Goal: Information Seeking & Learning: Understand process/instructions

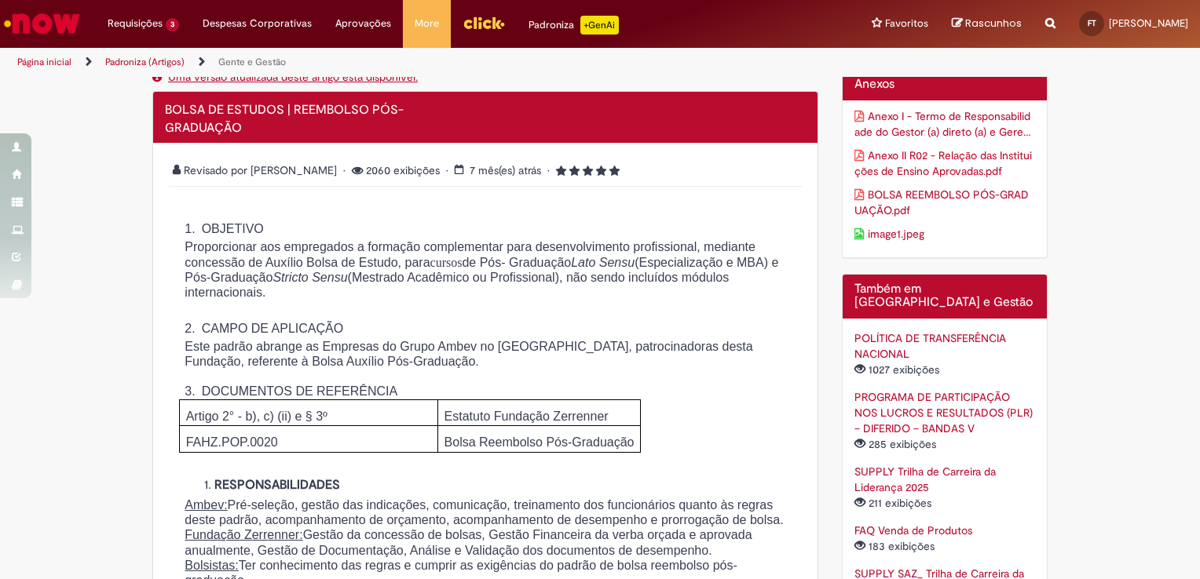
scroll to position [314, 0]
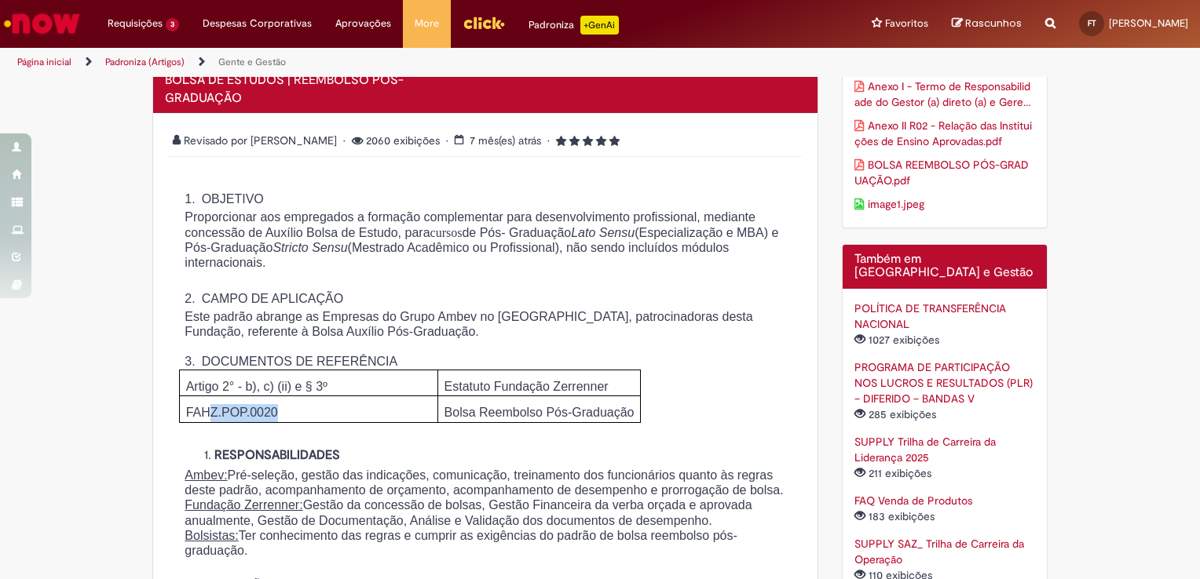
drag, startPoint x: 203, startPoint y: 422, endPoint x: 323, endPoint y: 424, distance: 120.1
click at [323, 422] on p "FAHZ.POP.0020" at bounding box center [312, 413] width 252 height 18
drag, startPoint x: 323, startPoint y: 424, endPoint x: 484, endPoint y: 422, distance: 160.2
click at [484, 419] on span "Bolsa Reembolso Pós-Graduação" at bounding box center [539, 412] width 190 height 13
drag, startPoint x: 258, startPoint y: 229, endPoint x: 373, endPoint y: 232, distance: 115.5
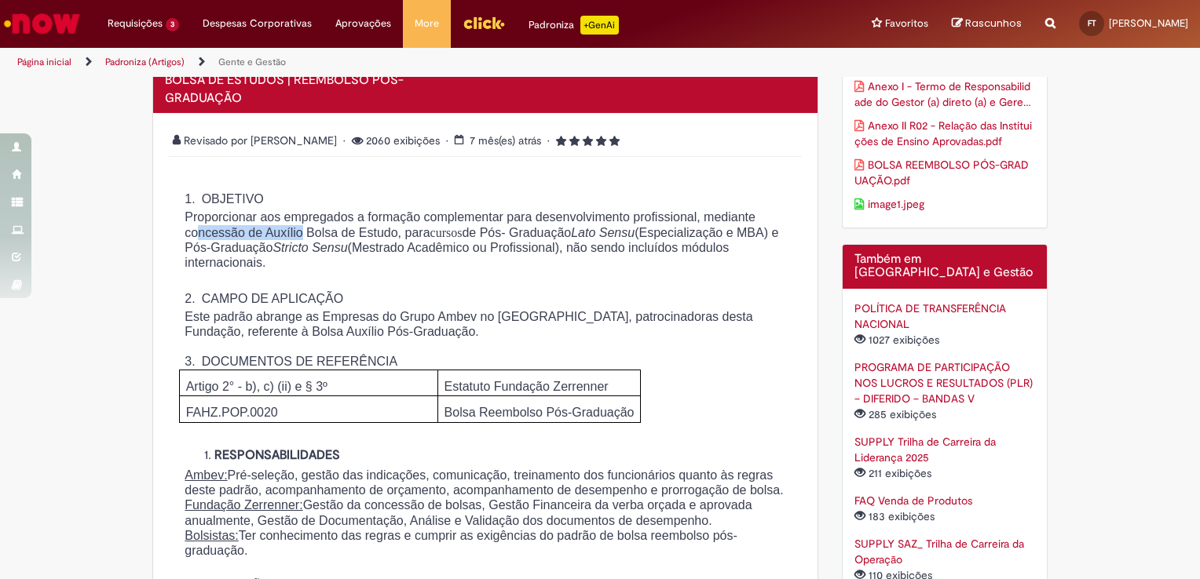
click at [373, 232] on span "Proporcionar aos empregados a formação complementar para desenvolvimento profis…" at bounding box center [482, 239] width 594 height 59
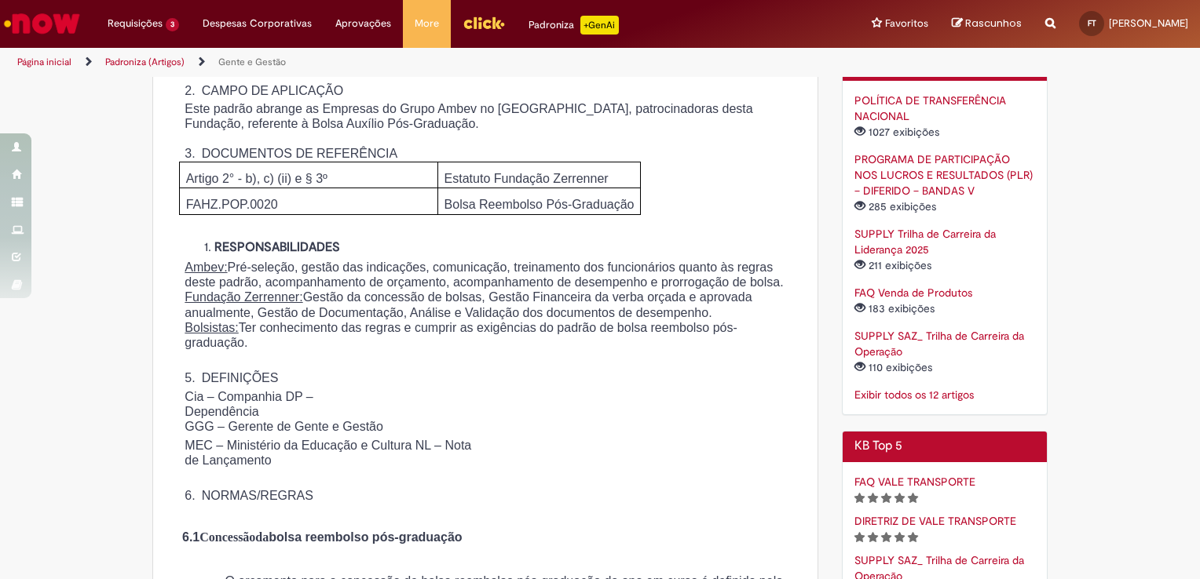
scroll to position [550, 0]
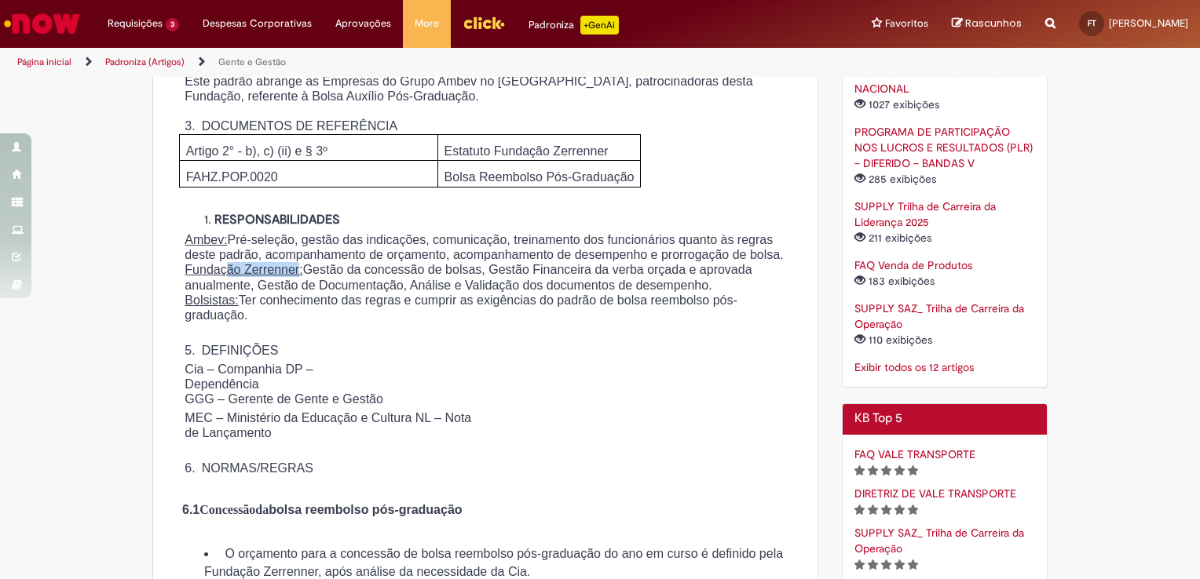
drag, startPoint x: 223, startPoint y: 307, endPoint x: 305, endPoint y: 316, distance: 82.1
click at [305, 291] on span "Fundação Zerrenner: Gestão da concessão de bolsas, Gestão Financeira da verba o…" at bounding box center [468, 277] width 567 height 28
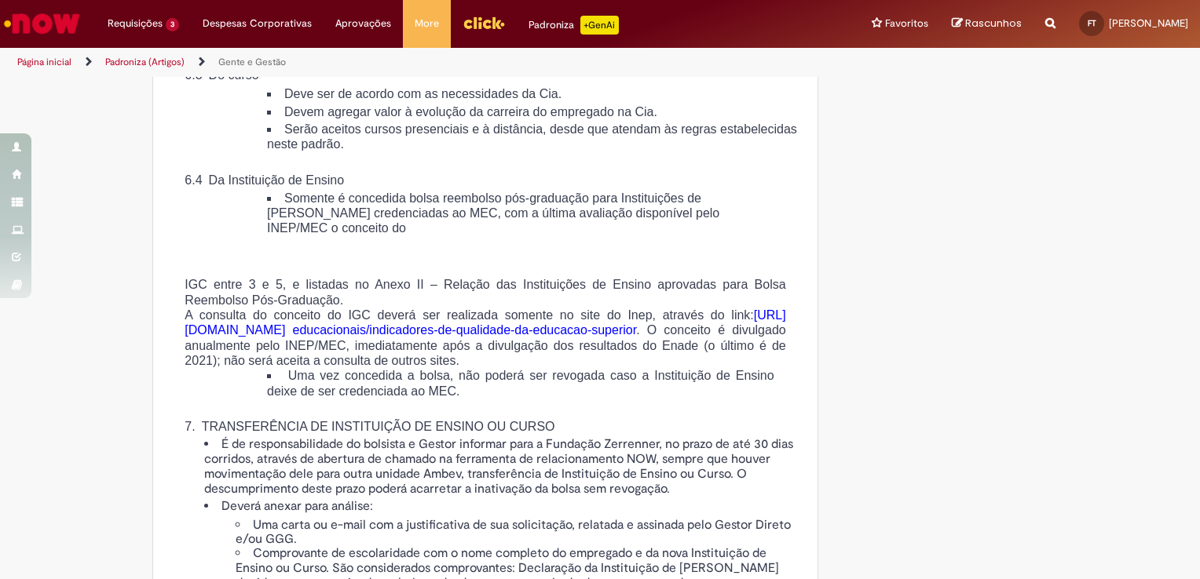
scroll to position [1963, 0]
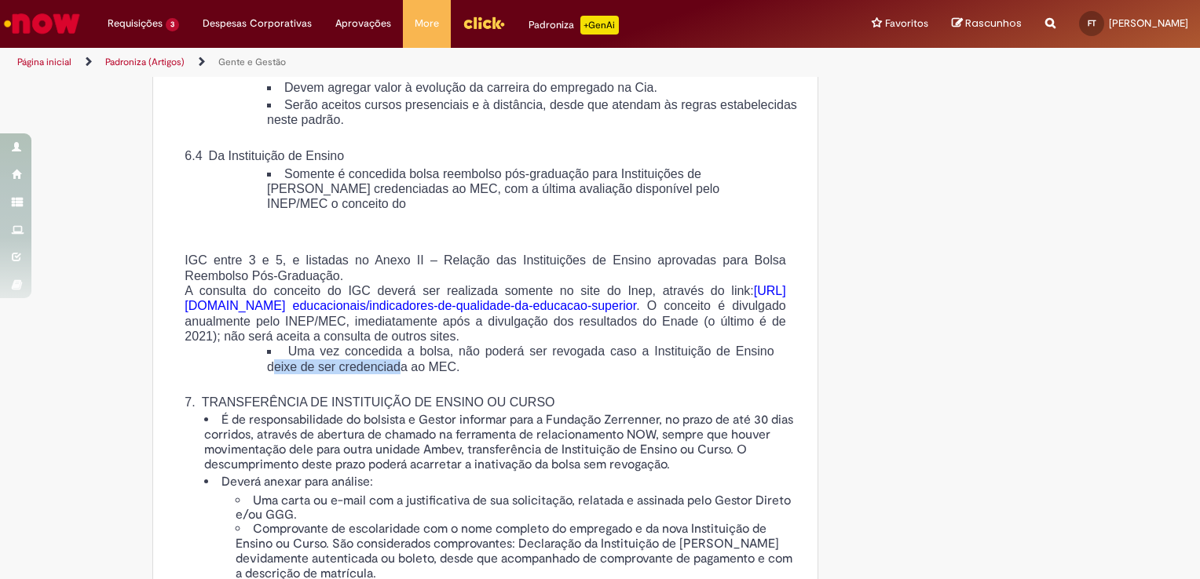
drag, startPoint x: 316, startPoint y: 473, endPoint x: 457, endPoint y: 472, distance: 140.6
click at [457, 373] on span "Uma vez concedida a bolsa, não poderá ser revogada caso a Instituição de Ensino…" at bounding box center [520, 359] width 507 height 28
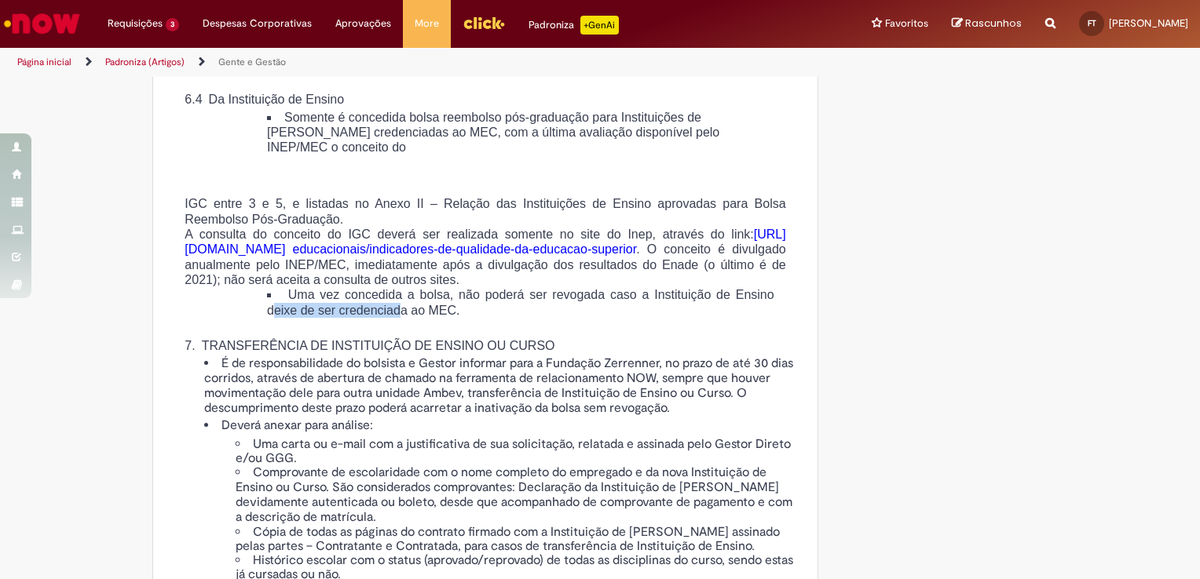
scroll to position [2120, 0]
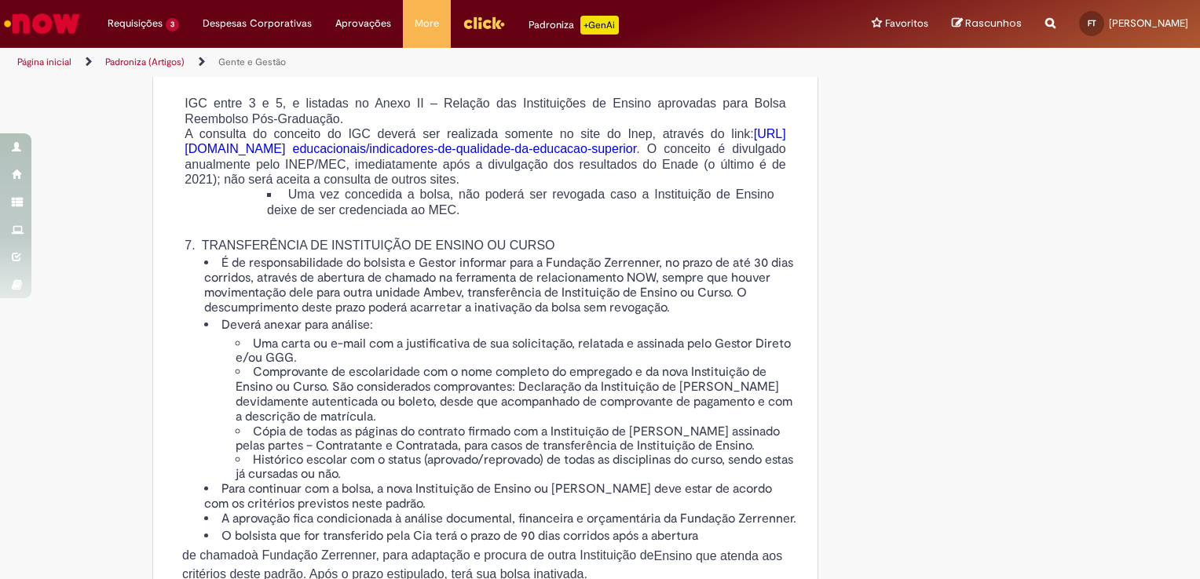
click at [308, 316] on span "É de responsabilidade do bolsista e Gestor informar para a Fundação Zerrenner, …" at bounding box center [498, 285] width 589 height 61
drag, startPoint x: 283, startPoint y: 372, endPoint x: 417, endPoint y: 405, distance: 138.3
click at [419, 316] on span "É de responsabilidade do bolsista e Gestor informar para a Fundação Zerrenner, …" at bounding box center [498, 285] width 589 height 61
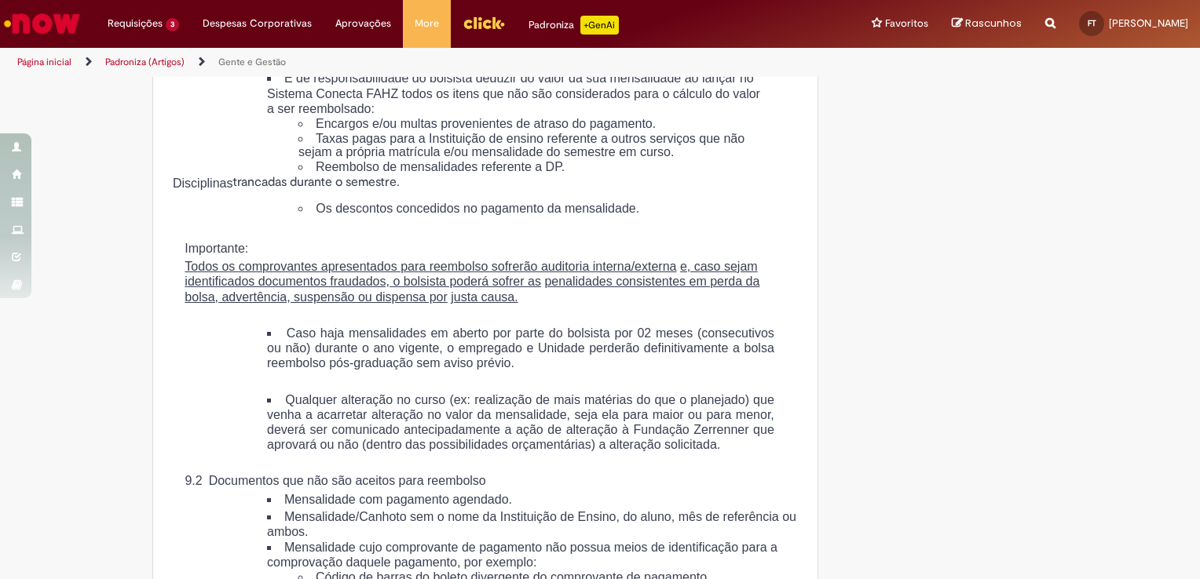
scroll to position [3141, 0]
